Goal: Navigation & Orientation: Find specific page/section

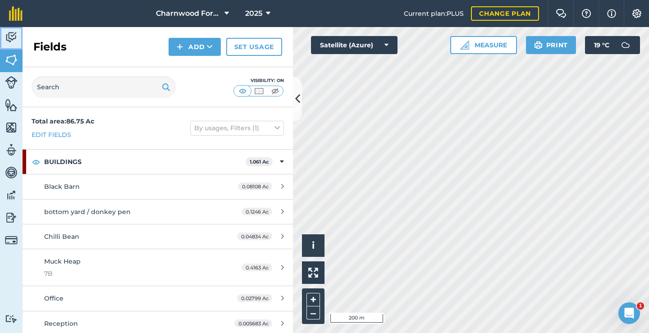
click at [11, 41] on img at bounding box center [11, 38] width 13 height 14
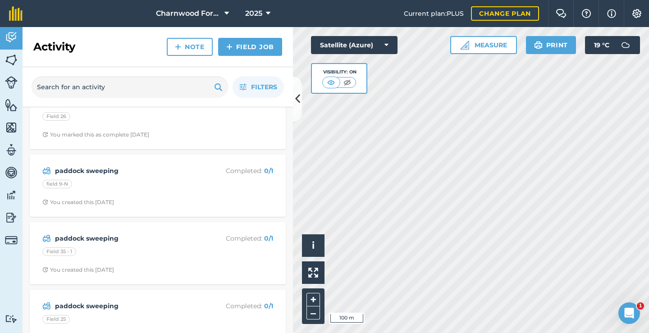
scroll to position [946, 0]
